Goal: Transaction & Acquisition: Purchase product/service

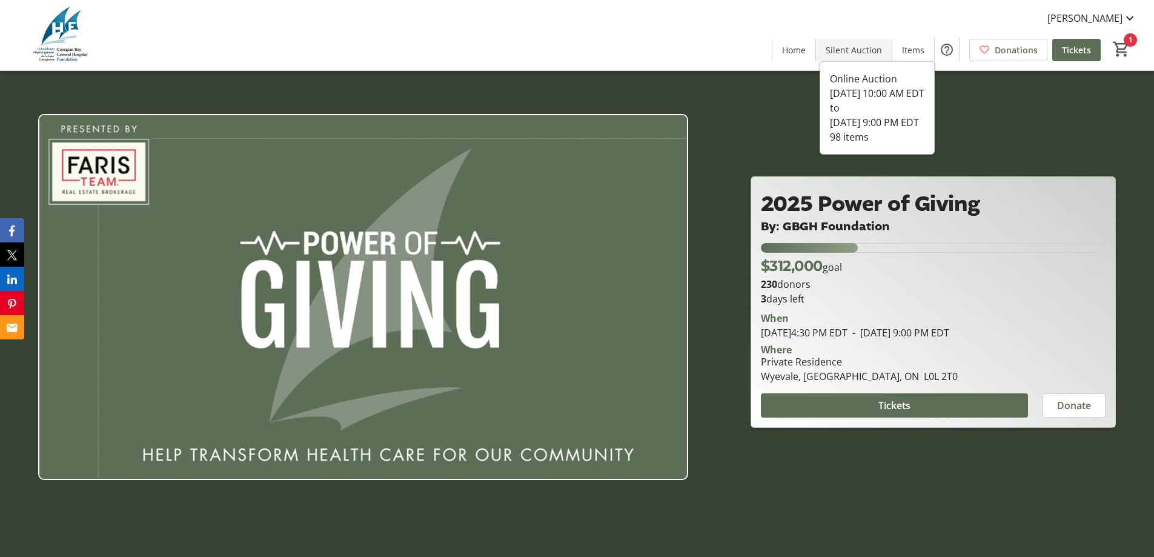
click at [857, 51] on span "Silent Auction" at bounding box center [854, 50] width 56 height 13
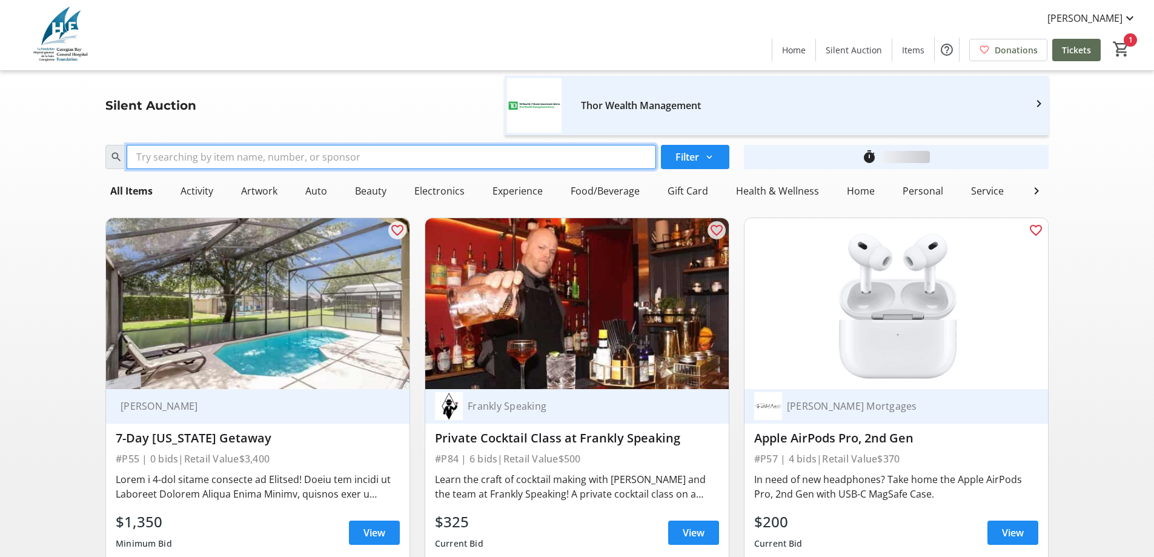
click at [421, 161] on input "Search" at bounding box center [391, 157] width 529 height 24
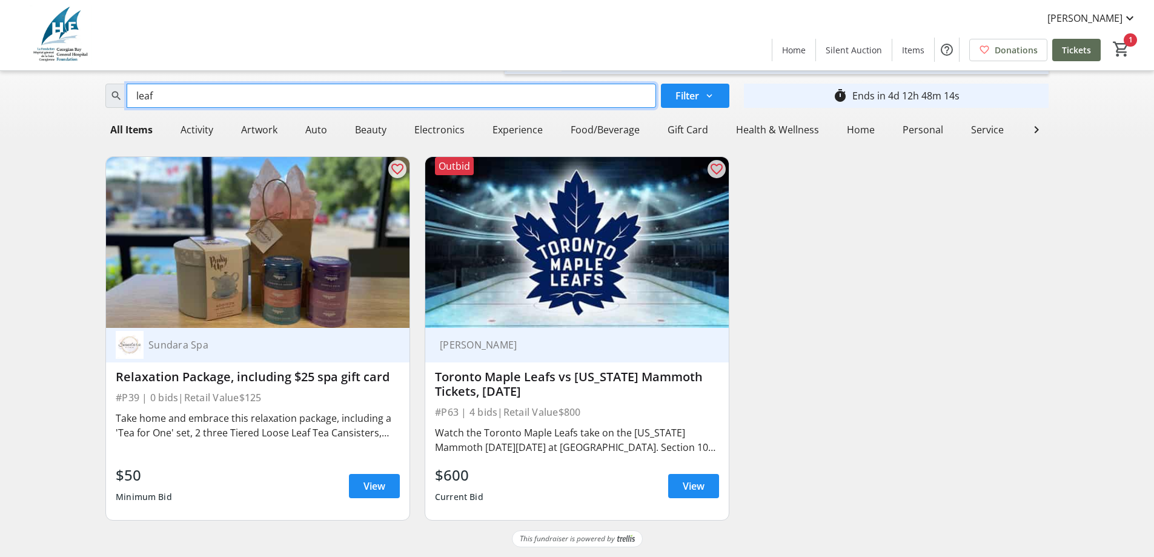
scroll to position [70, 0]
type input "leaf"
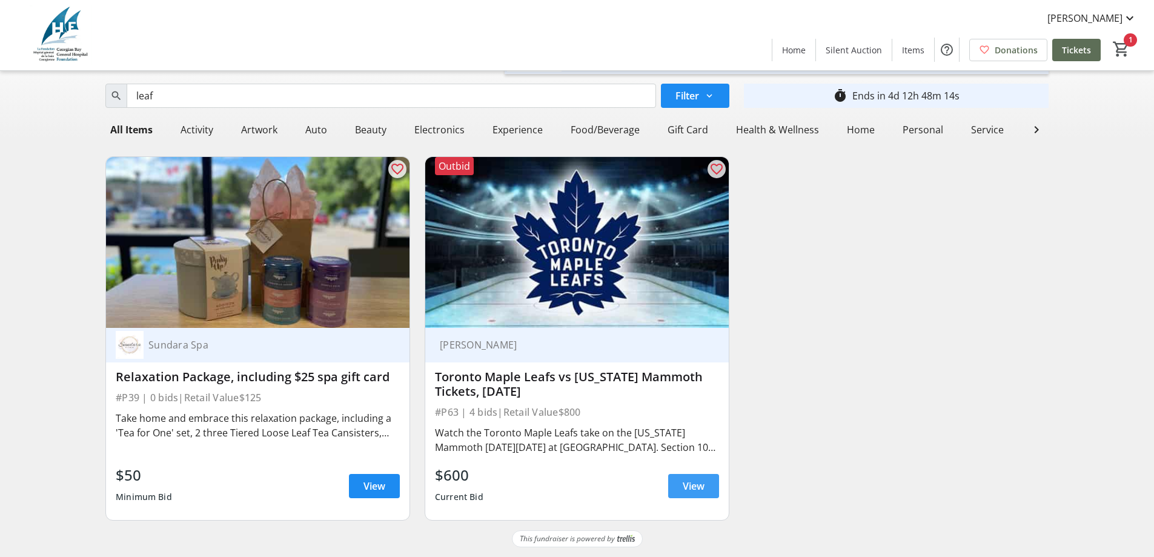
click at [685, 479] on span "View" at bounding box center [694, 486] width 22 height 15
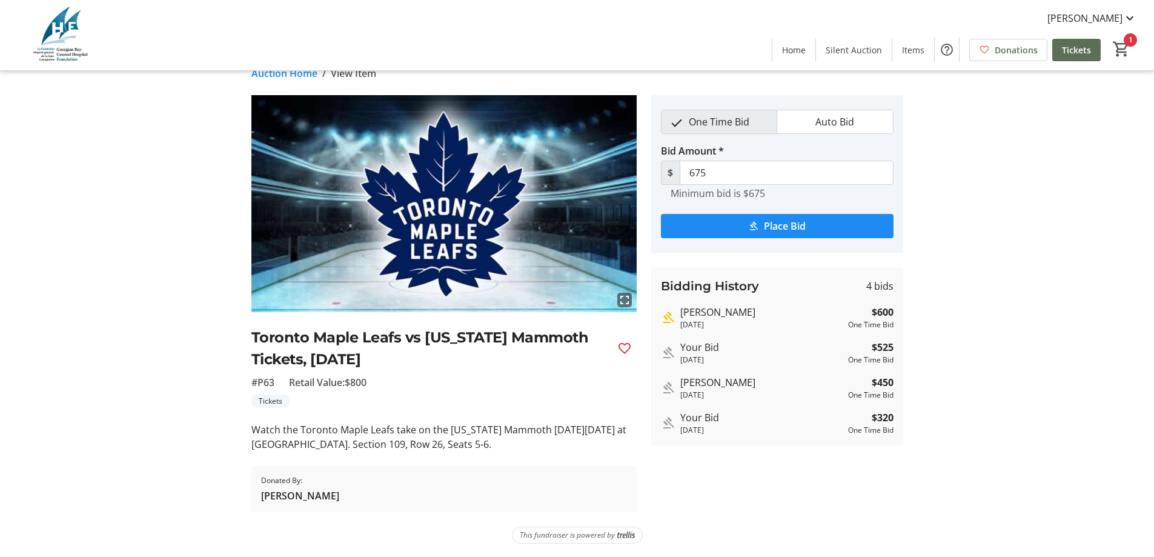
scroll to position [21, 0]
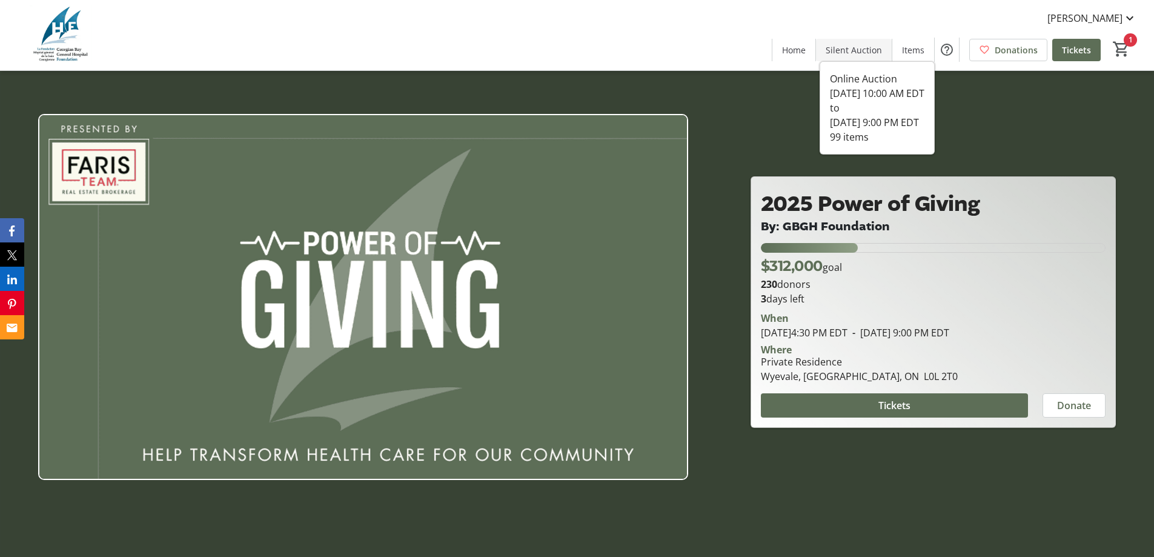
click at [865, 54] on span "Silent Auction" at bounding box center [854, 50] width 56 height 13
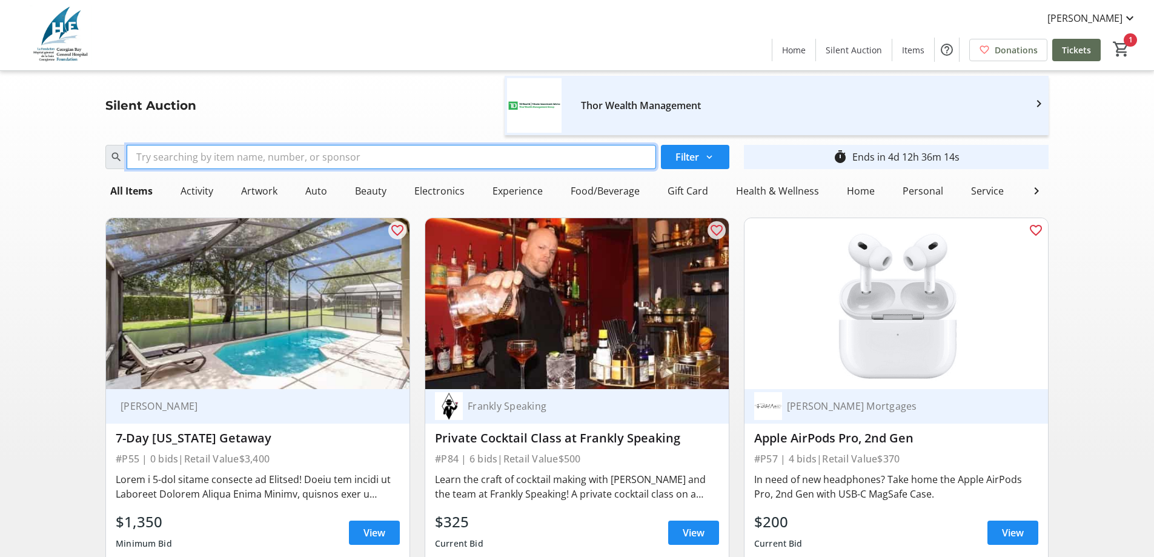
click at [250, 163] on input "Search" at bounding box center [391, 157] width 529 height 24
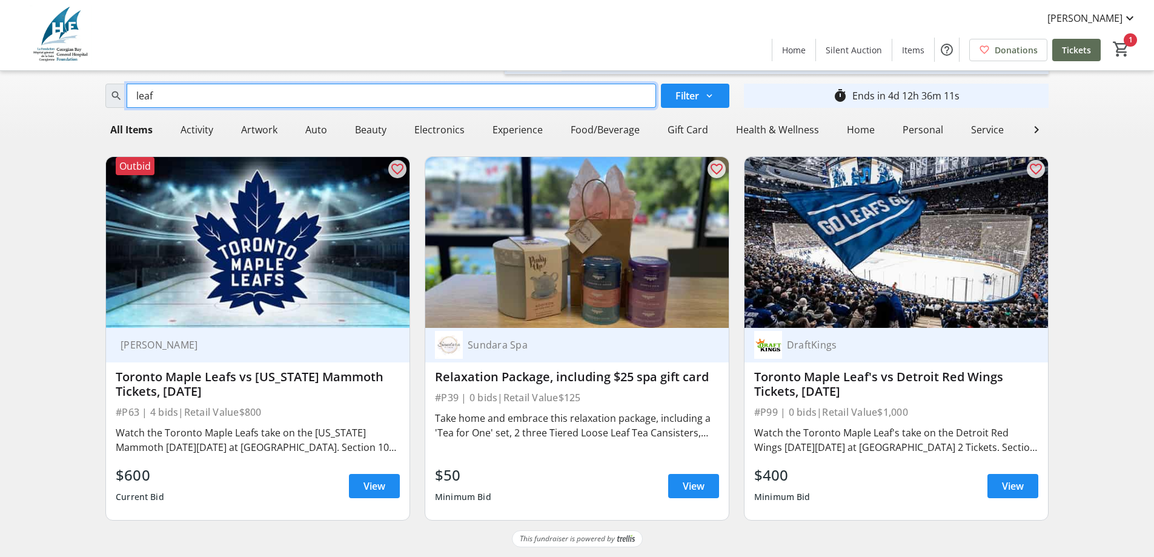
scroll to position [70, 0]
type input "leaf"
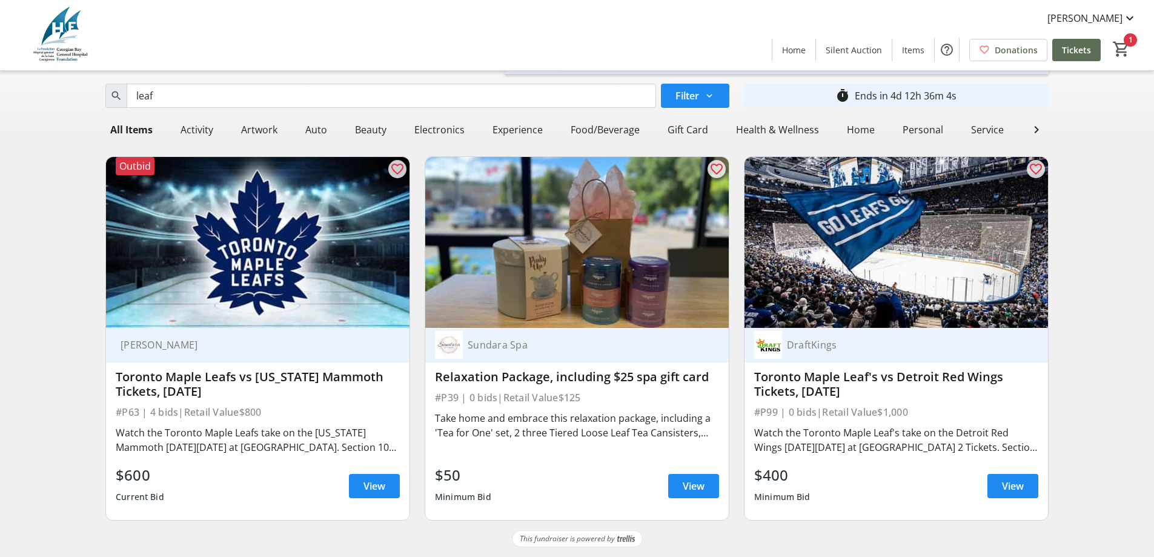
click at [986, 482] on div "$400 Minimum Bid View" at bounding box center [896, 486] width 284 height 44
click at [1000, 483] on span at bounding box center [1012, 485] width 51 height 29
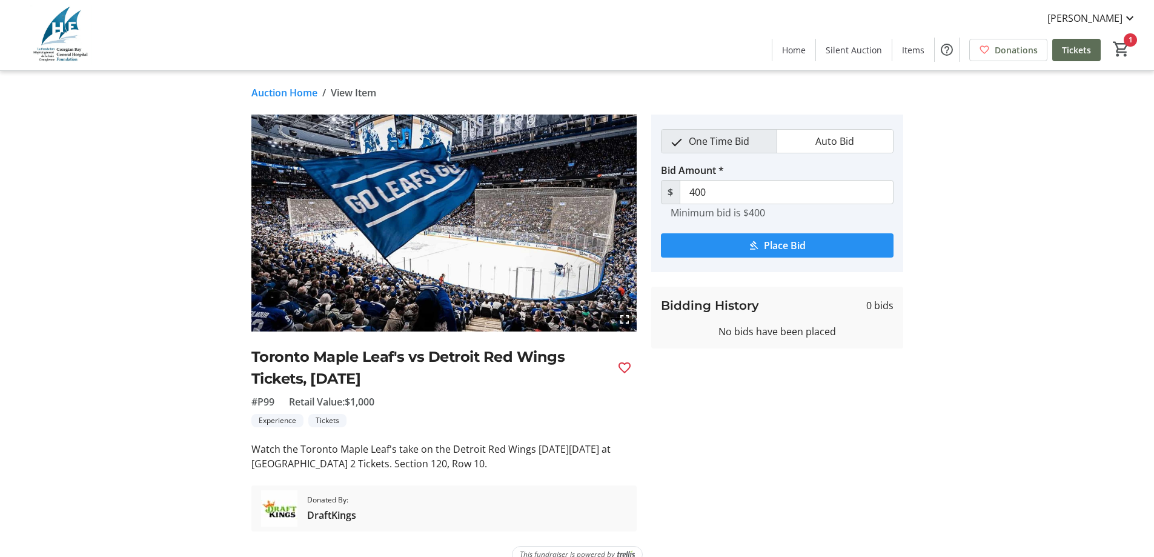
click at [741, 246] on span "submit" at bounding box center [777, 245] width 233 height 29
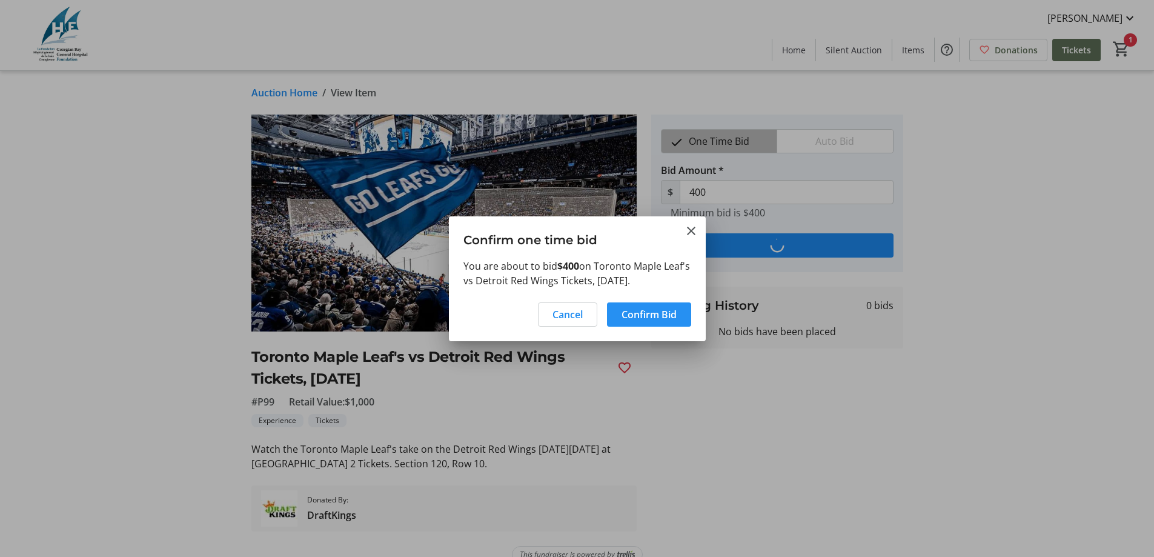
click at [636, 311] on span "Confirm Bid" at bounding box center [649, 314] width 55 height 15
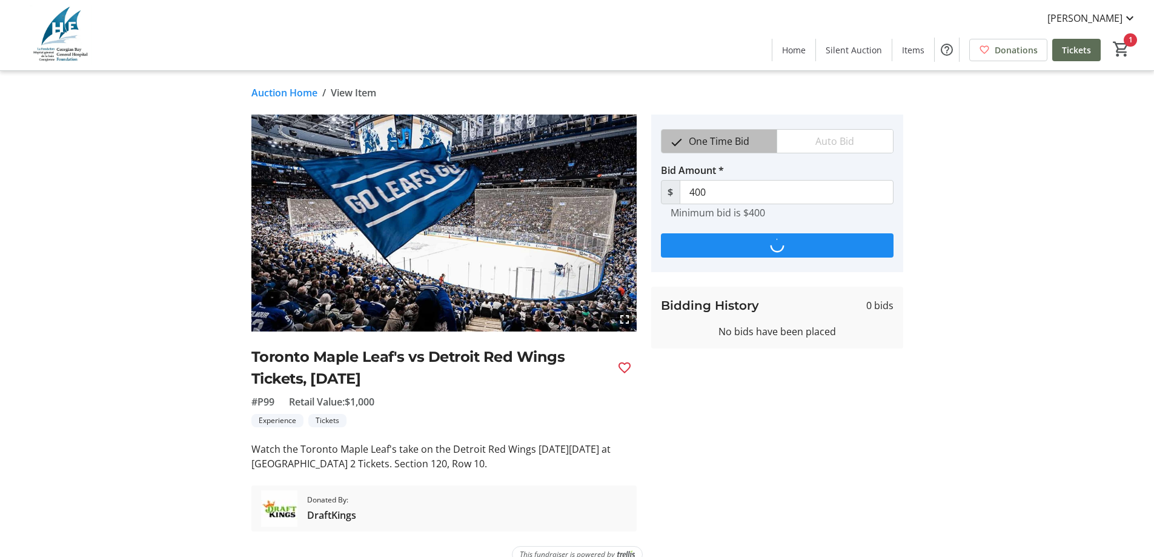
type input "500"
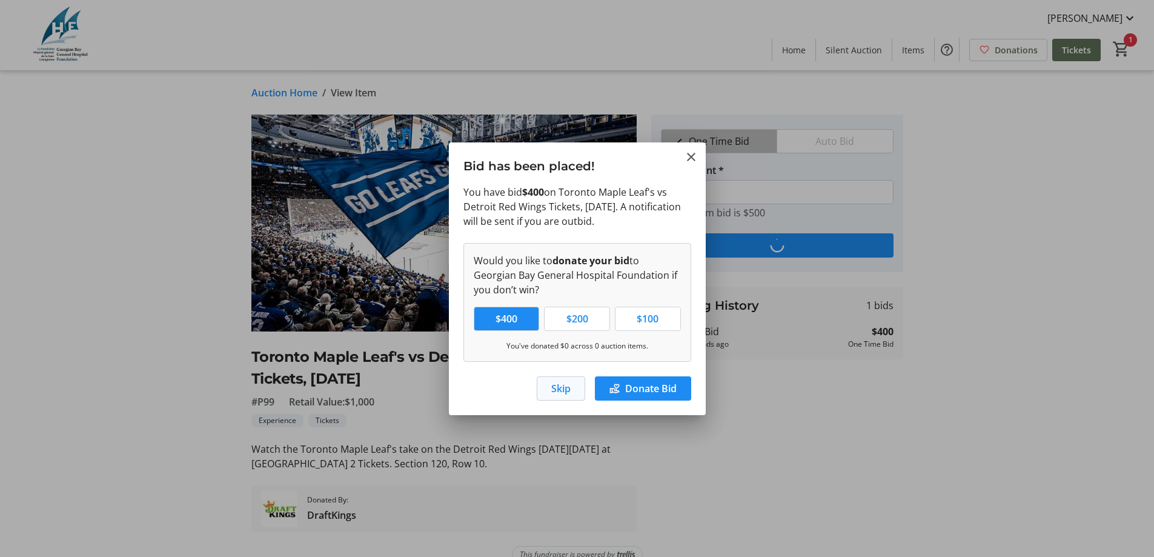
click at [563, 385] on span "Skip" at bounding box center [560, 388] width 19 height 15
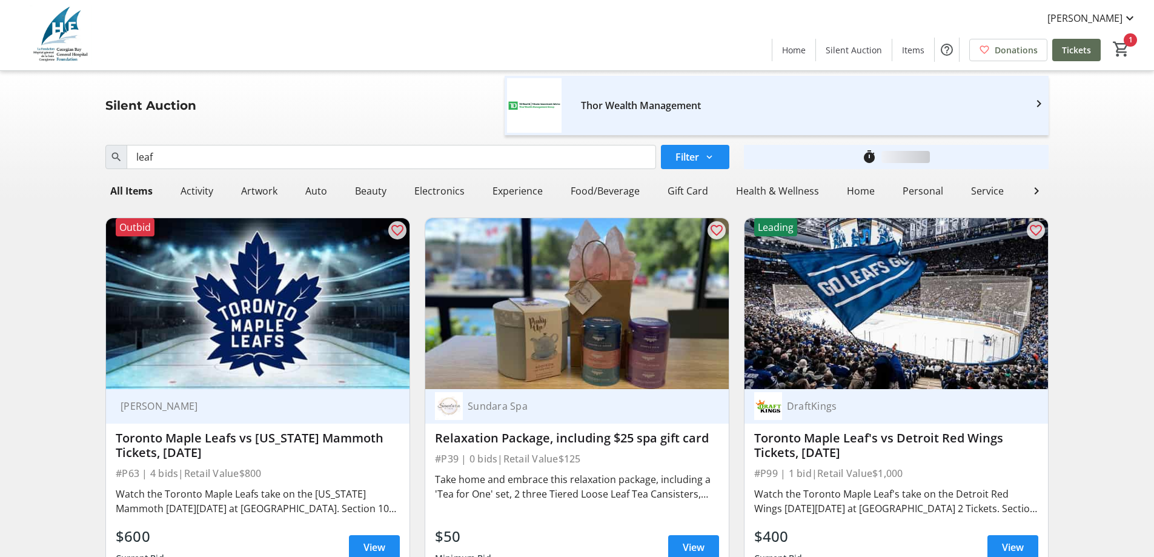
scroll to position [70, 0]
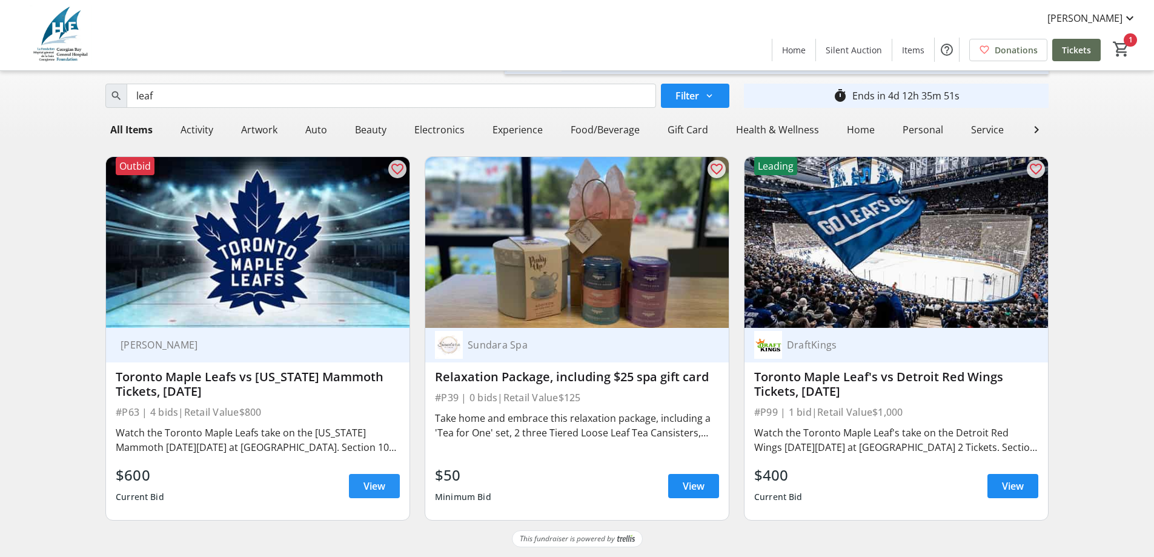
click at [360, 475] on span at bounding box center [374, 485] width 51 height 29
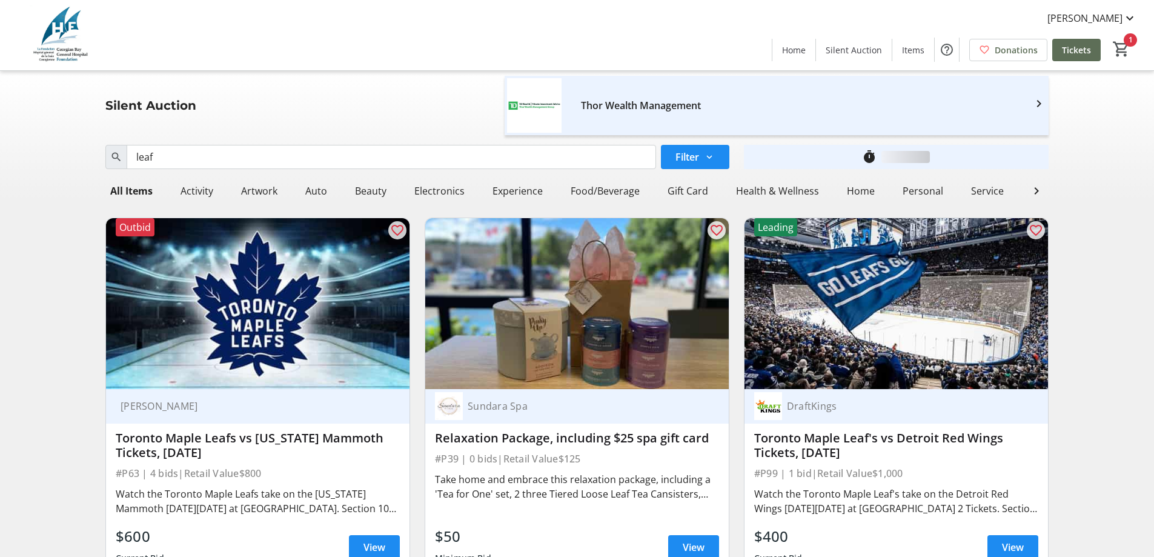
scroll to position [70, 0]
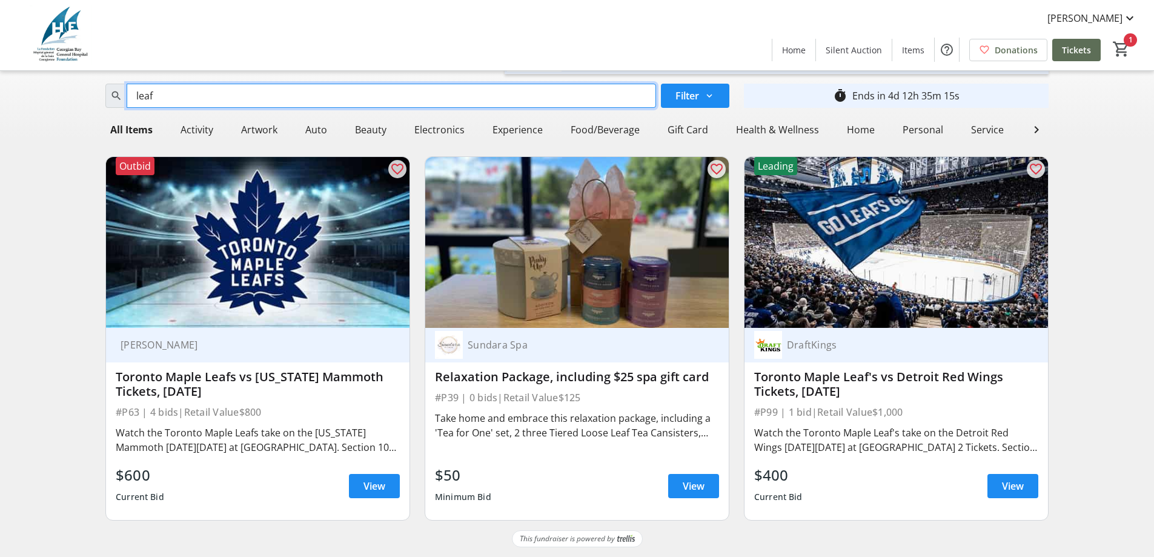
click at [314, 91] on input "leaf" at bounding box center [391, 96] width 529 height 24
type input "l"
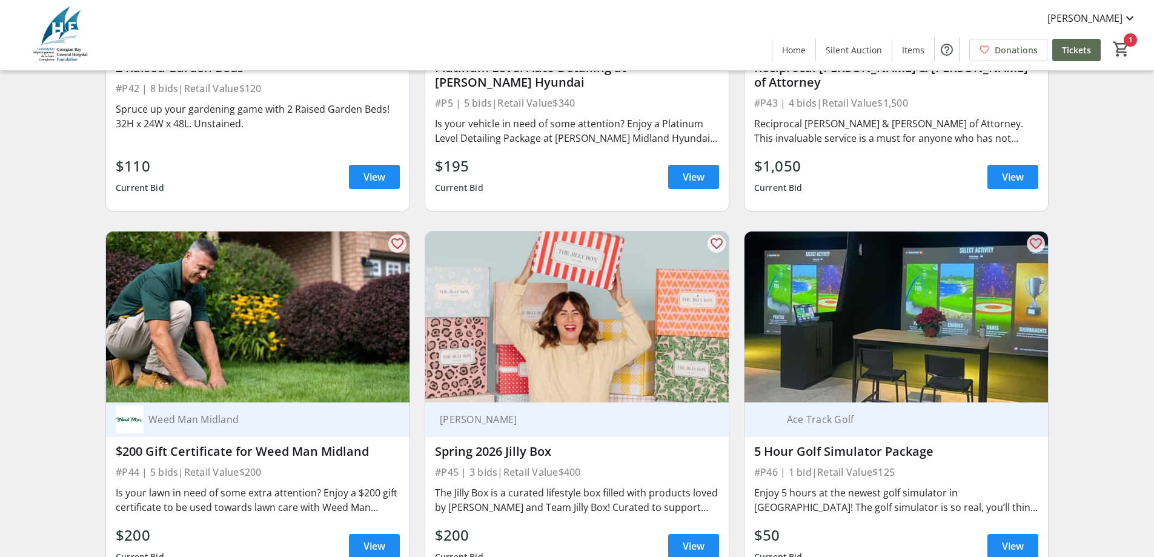
scroll to position [6845, 0]
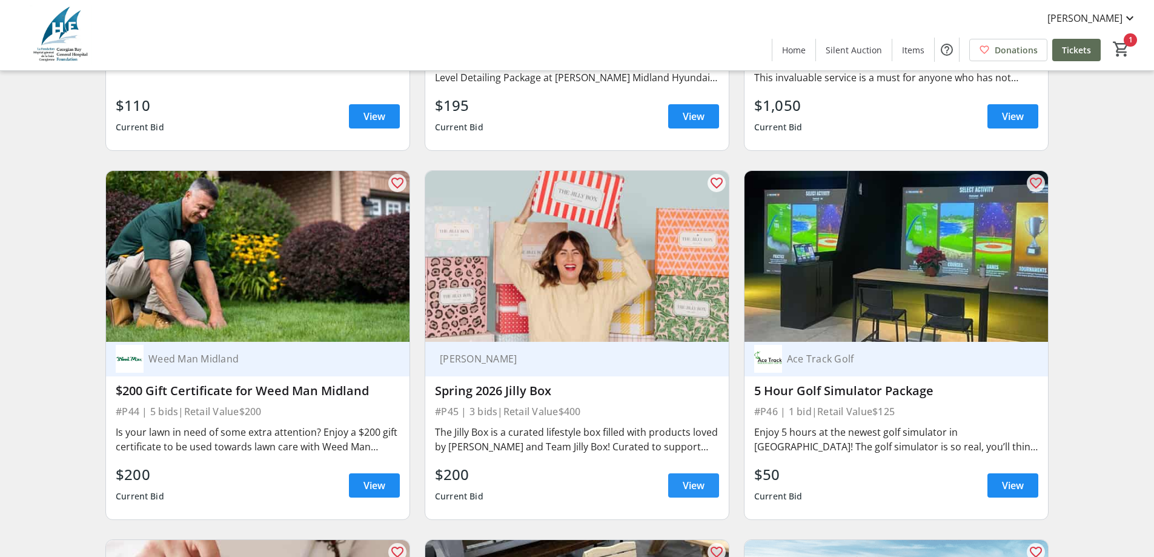
click at [675, 471] on span at bounding box center [693, 485] width 51 height 29
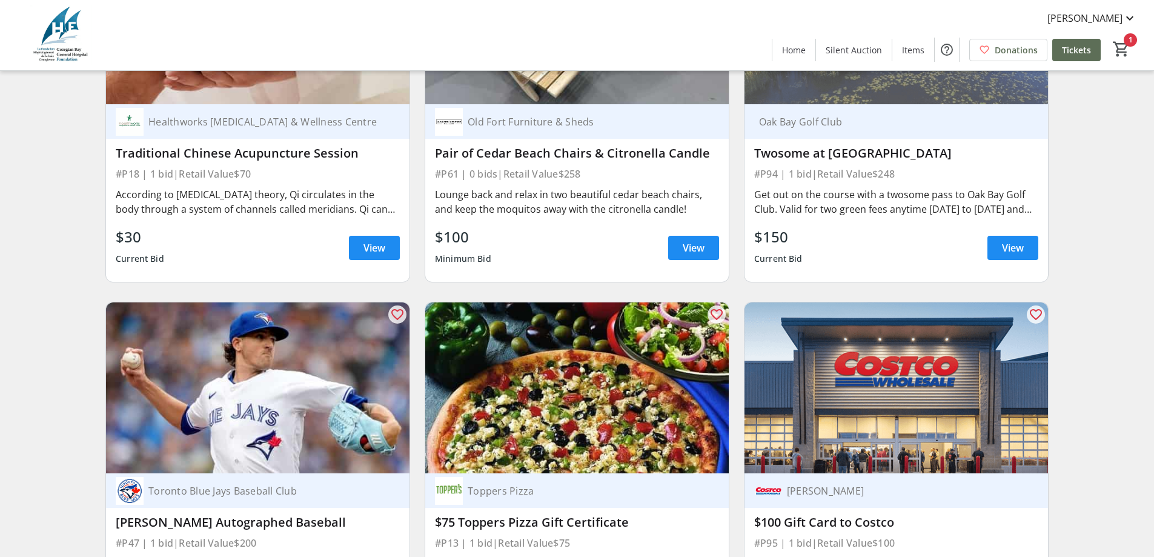
scroll to position [7512, 0]
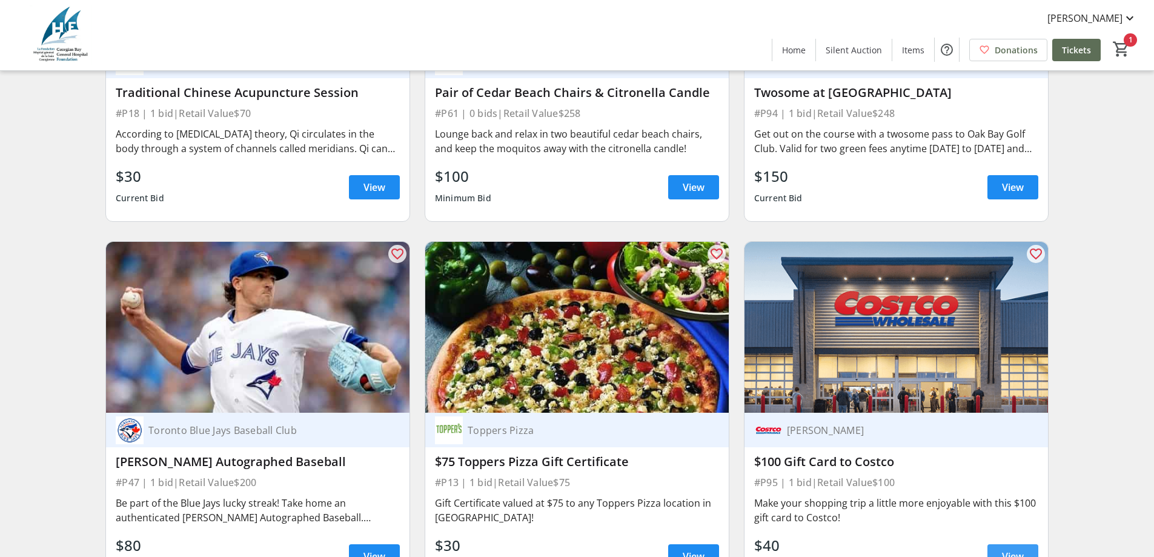
click at [1022, 549] on span "View" at bounding box center [1013, 556] width 22 height 15
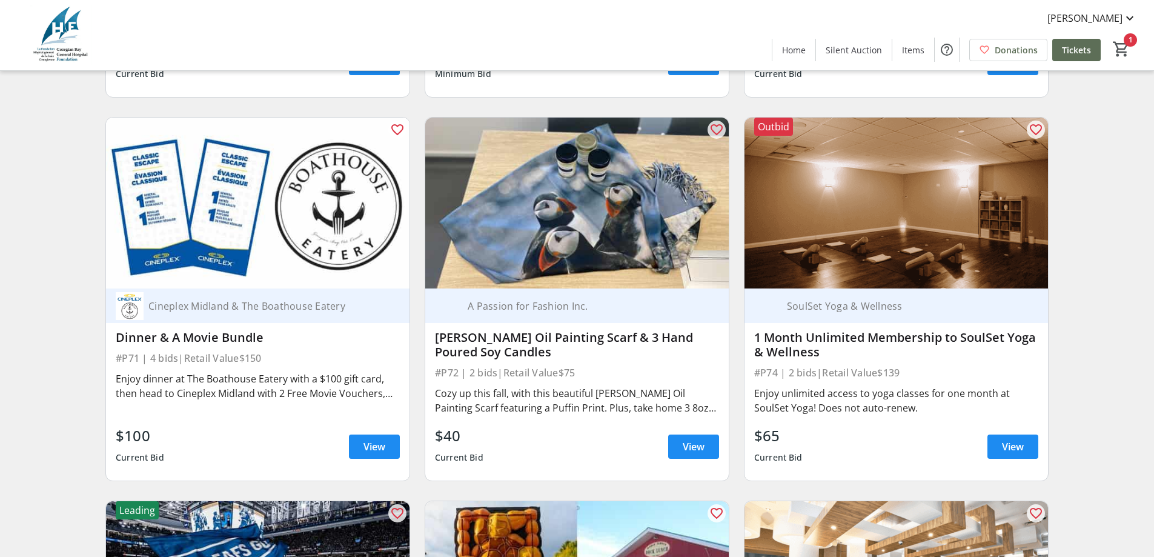
scroll to position [10601, 0]
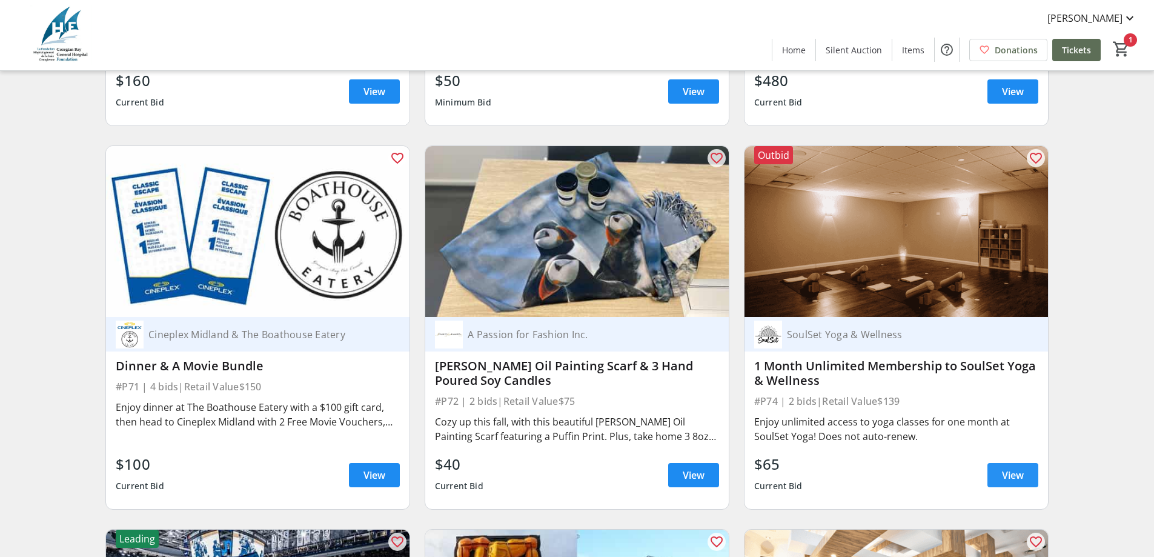
click at [993, 460] on span at bounding box center [1012, 474] width 51 height 29
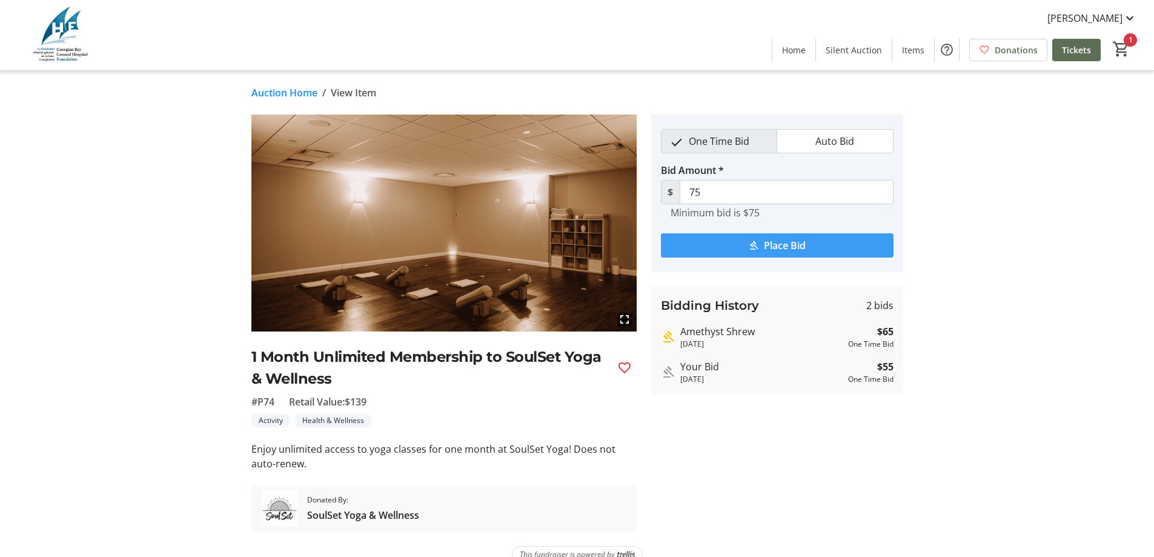
click at [815, 250] on span "submit" at bounding box center [777, 245] width 233 height 29
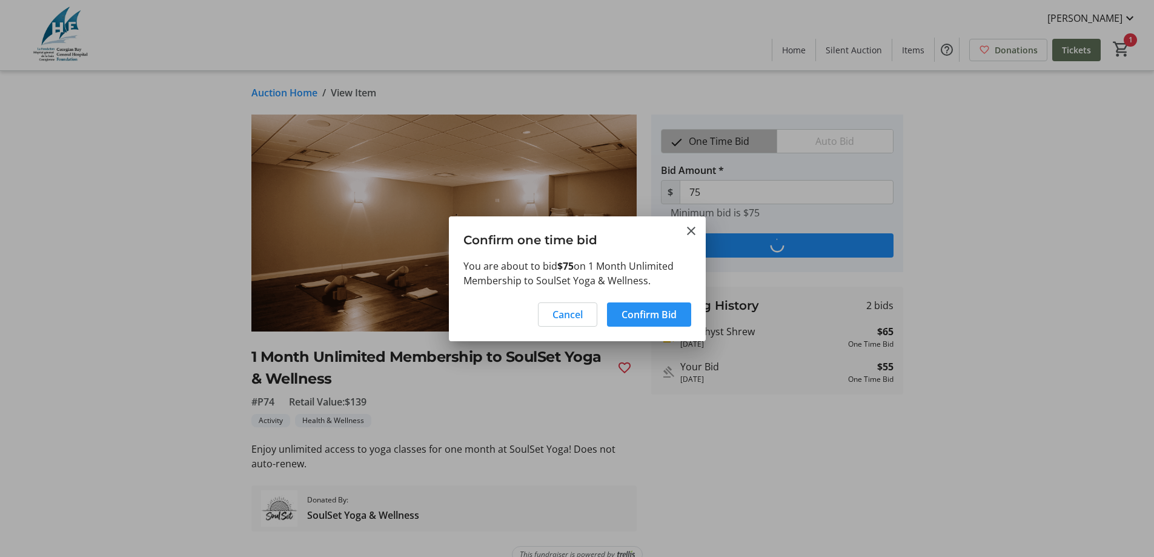
click at [634, 309] on span "Confirm Bid" at bounding box center [649, 314] width 55 height 15
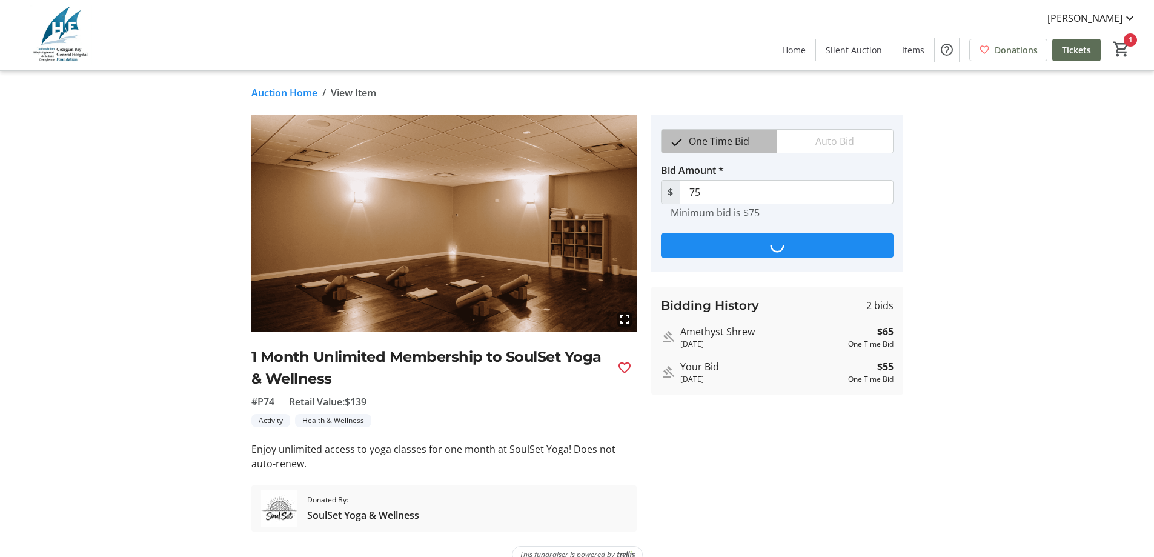
type input "85"
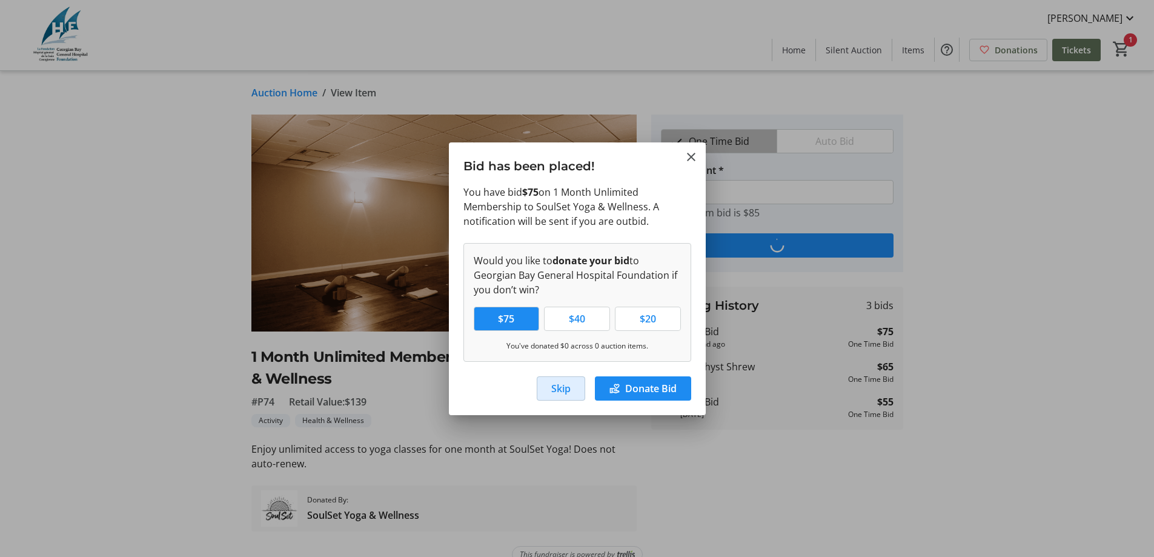
click at [555, 386] on span "Skip" at bounding box center [560, 388] width 19 height 15
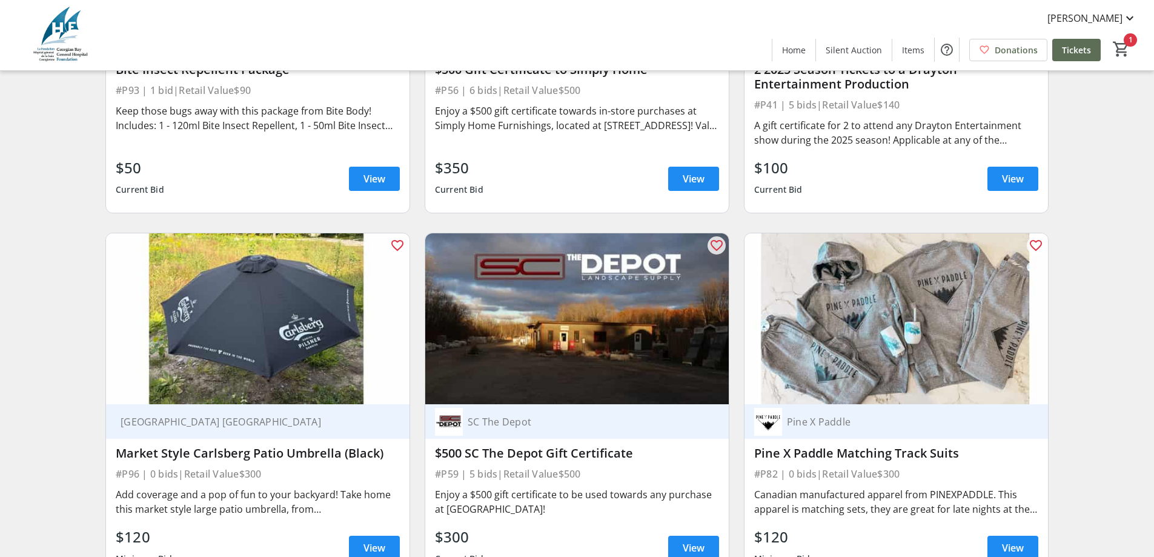
scroll to position [8910, 0]
